Goal: Information Seeking & Learning: Learn about a topic

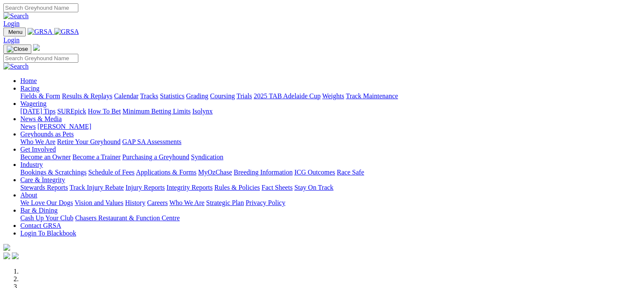
click at [138, 92] on link "Calendar" at bounding box center [126, 95] width 25 height 7
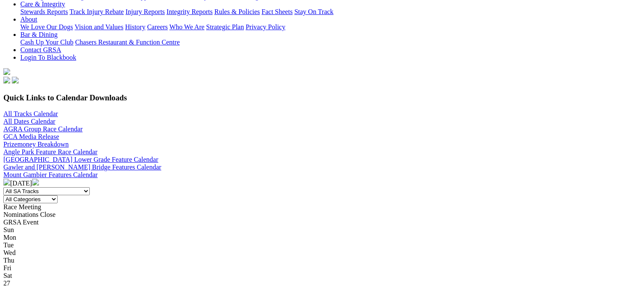
scroll to position [192, 0]
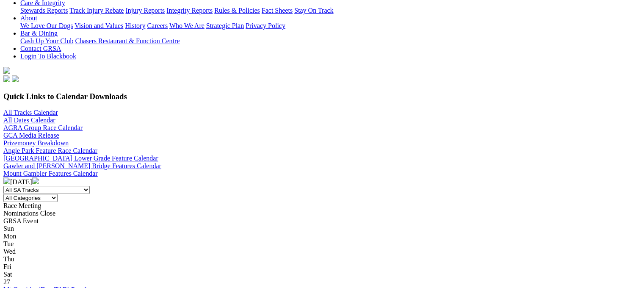
click at [39, 177] on img at bounding box center [35, 180] width 7 height 7
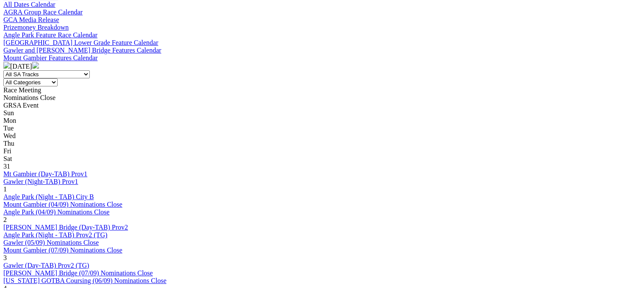
scroll to position [308, 0]
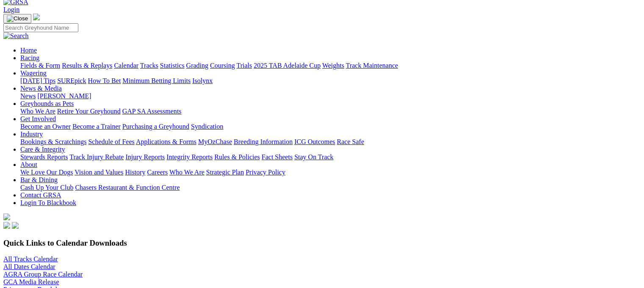
scroll to position [0, 12]
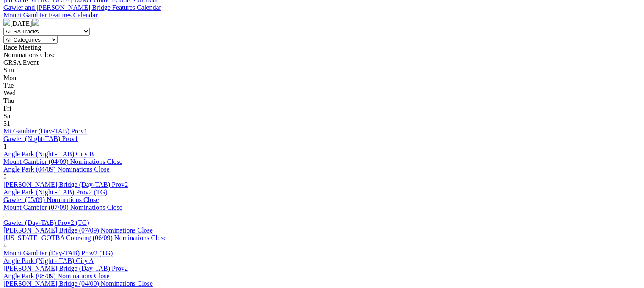
scroll to position [381, 0]
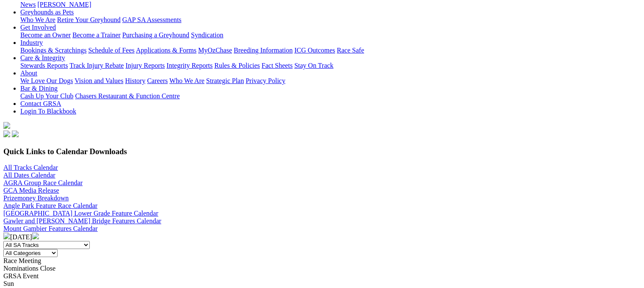
scroll to position [81, 19]
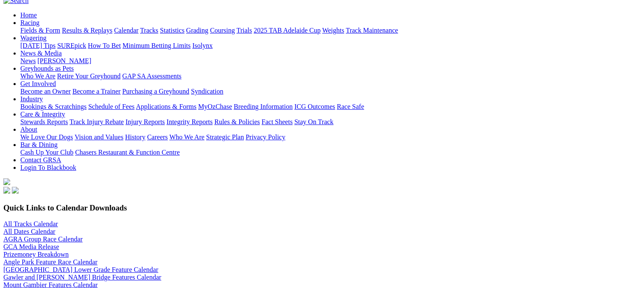
click at [69, 251] on link "Prizemoney Breakdown" at bounding box center [35, 254] width 65 height 7
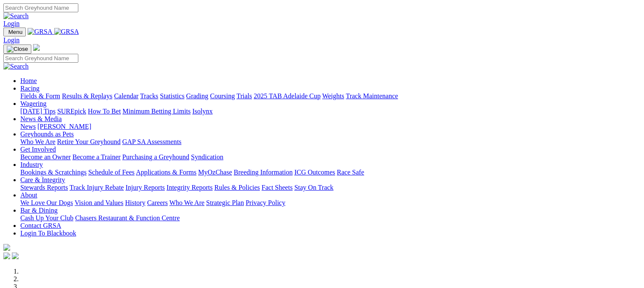
click at [138, 92] on link "Calendar" at bounding box center [126, 95] width 25 height 7
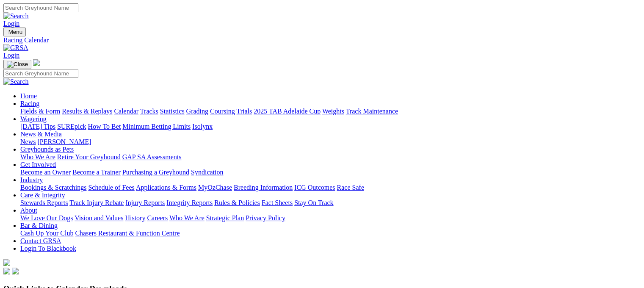
click at [252, 108] on link "Trials" at bounding box center [244, 111] width 16 height 7
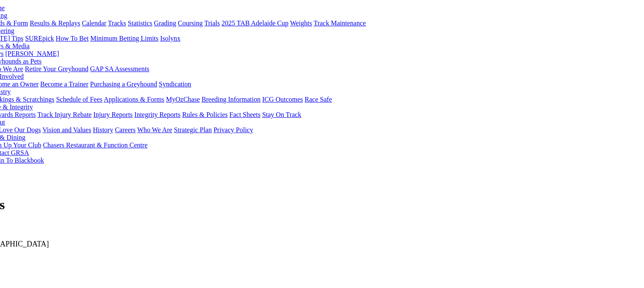
scroll to position [0, 32]
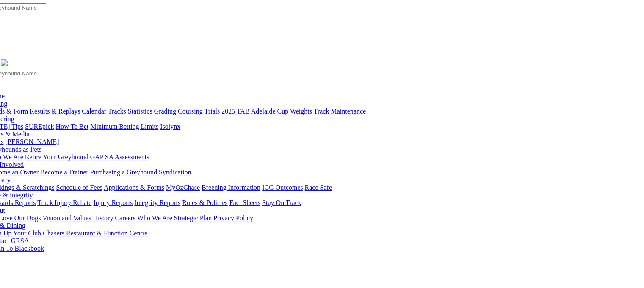
click at [126, 108] on link "Tracks" at bounding box center [117, 111] width 18 height 7
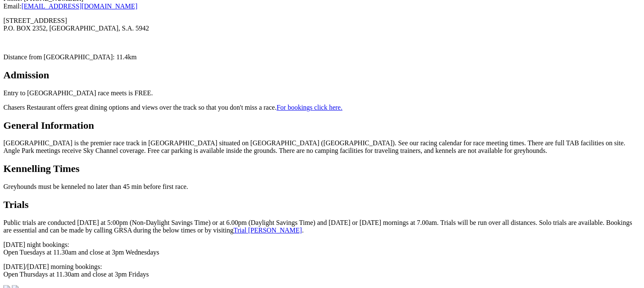
scroll to position [333, 0]
